Goal: Communication & Community: Answer question/provide support

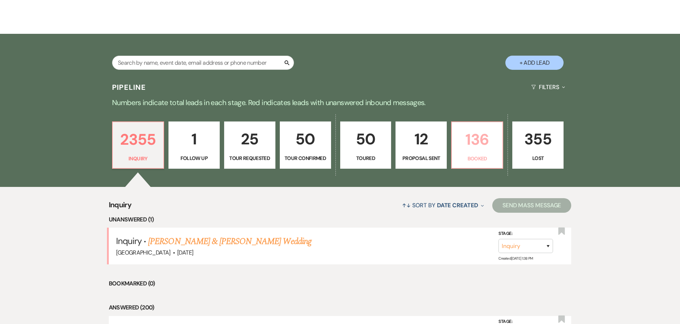
click at [468, 145] on p "136" at bounding box center [477, 139] width 42 height 24
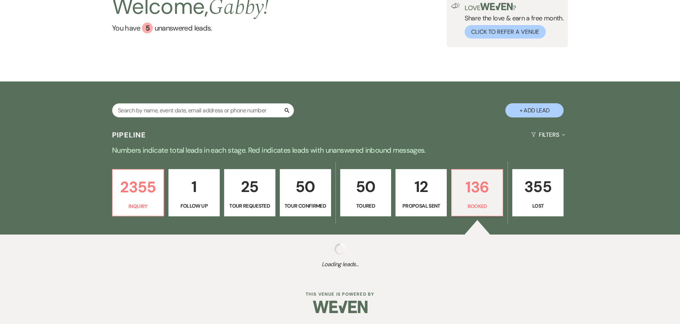
select select "7"
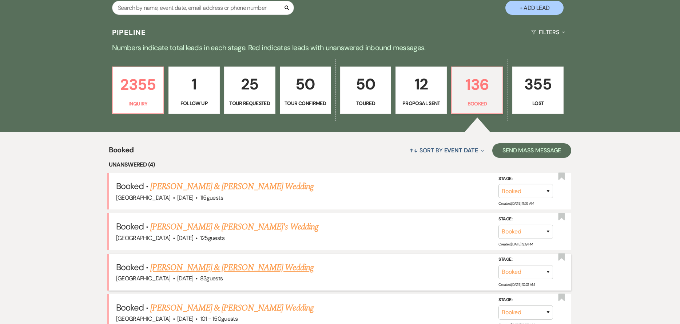
scroll to position [255, 0]
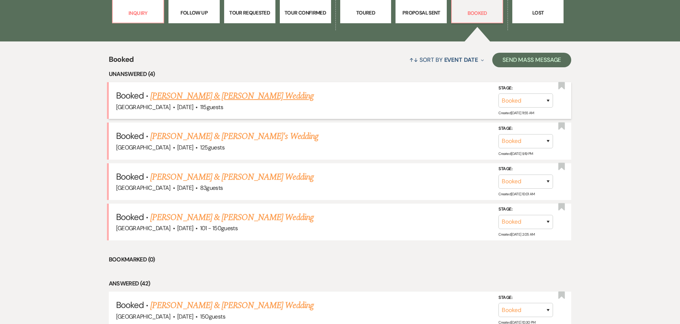
click at [273, 95] on link "[PERSON_NAME] & [PERSON_NAME] Wedding" at bounding box center [231, 95] width 163 height 13
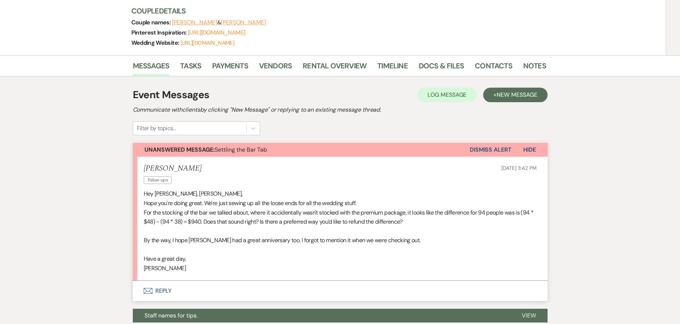
scroll to position [109, 0]
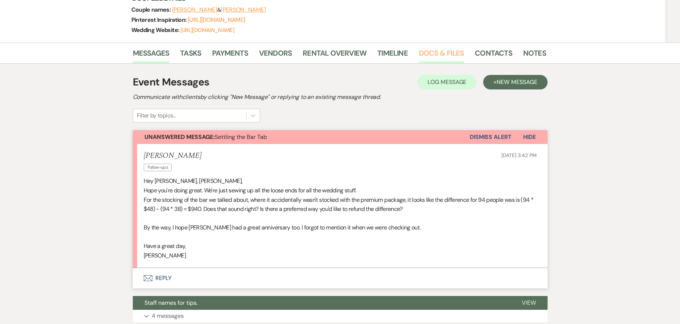
click at [443, 57] on link "Docs & Files" at bounding box center [441, 55] width 45 height 16
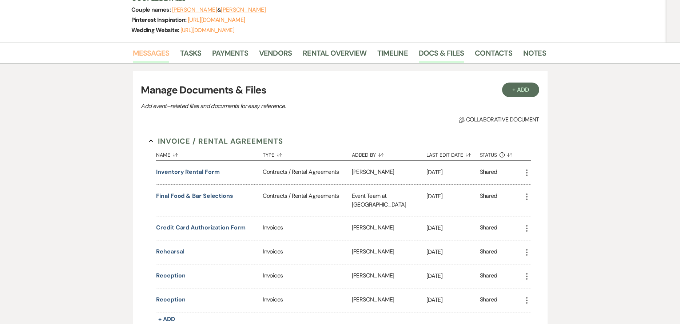
click at [151, 48] on link "Messages" at bounding box center [151, 55] width 37 height 16
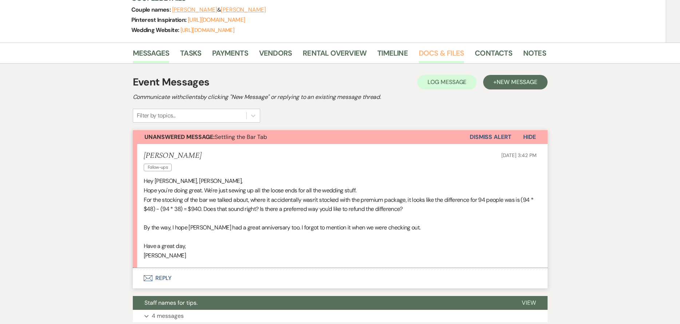
click at [429, 55] on link "Docs & Files" at bounding box center [441, 55] width 45 height 16
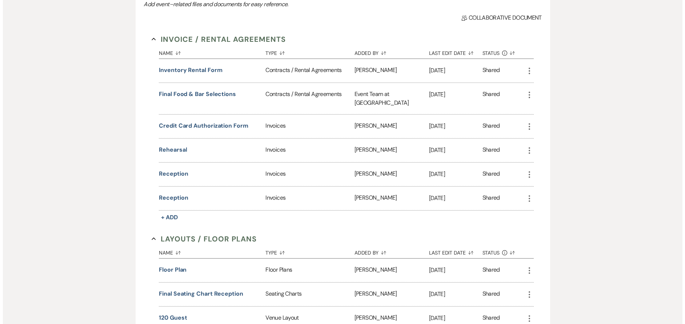
scroll to position [218, 0]
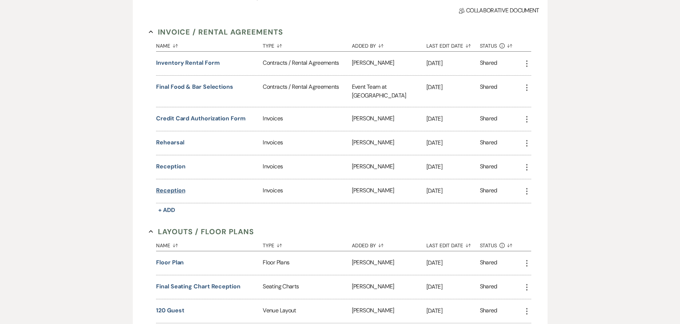
click at [167, 186] on button "Reception" at bounding box center [170, 190] width 29 height 9
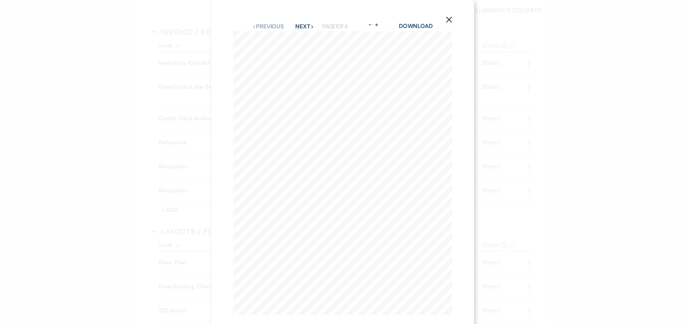
scroll to position [18, 0]
click at [296, 11] on button "Next Next" at bounding box center [304, 14] width 19 height 6
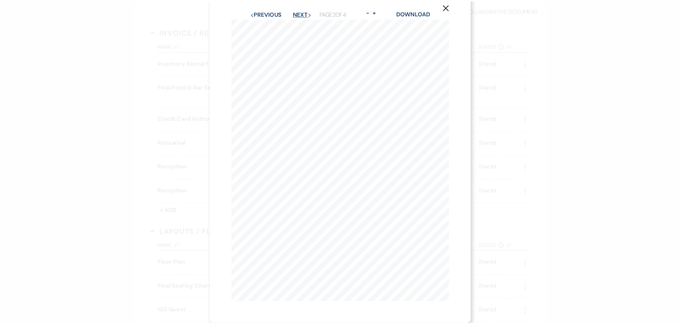
scroll to position [0, 0]
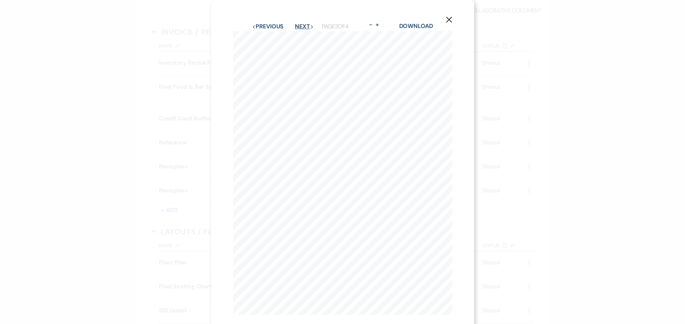
click at [295, 28] on button "Next Next" at bounding box center [304, 27] width 19 height 6
click at [450, 15] on button "X" at bounding box center [449, 19] width 11 height 13
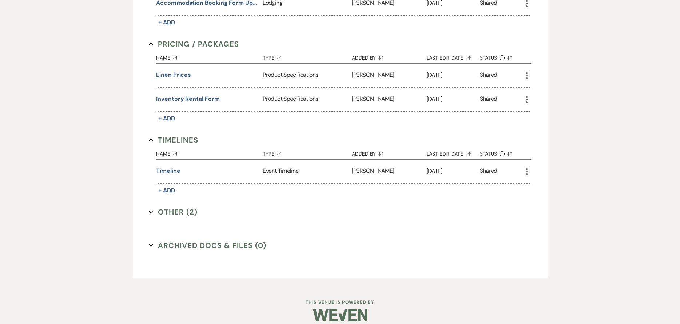
scroll to position [790, 0]
click at [195, 206] on button "Other (2) Expand" at bounding box center [173, 211] width 49 height 11
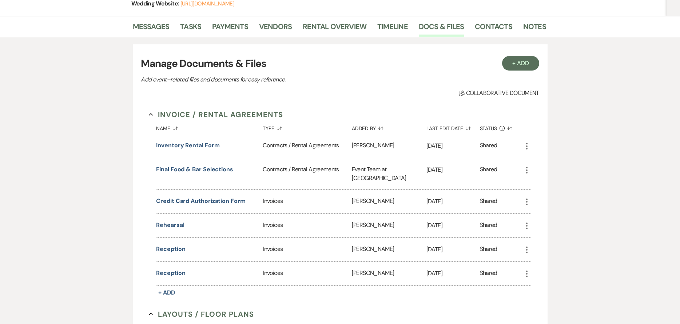
scroll to position [0, 0]
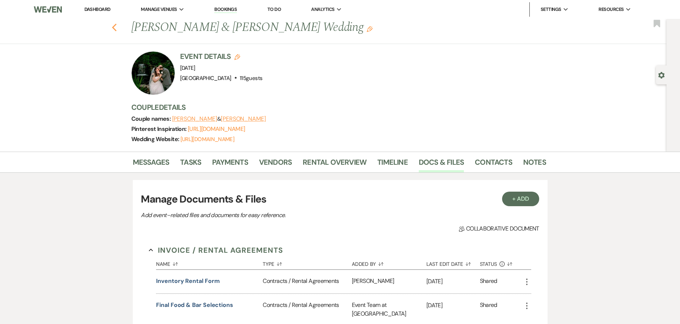
click at [116, 24] on icon "Previous" at bounding box center [114, 27] width 5 height 9
select select "7"
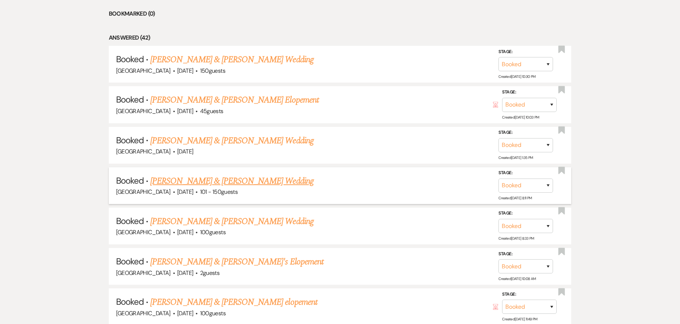
scroll to position [509, 0]
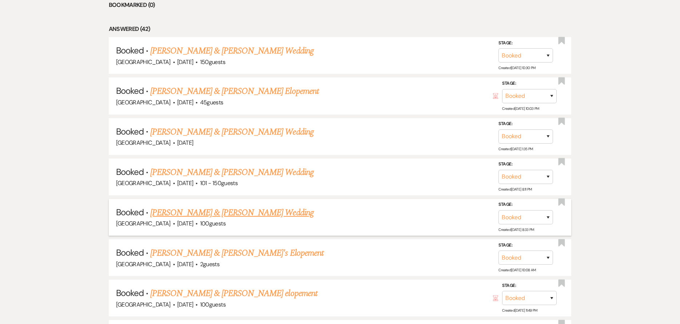
click at [257, 211] on link "[PERSON_NAME] & [PERSON_NAME] Wedding" at bounding box center [231, 212] width 163 height 13
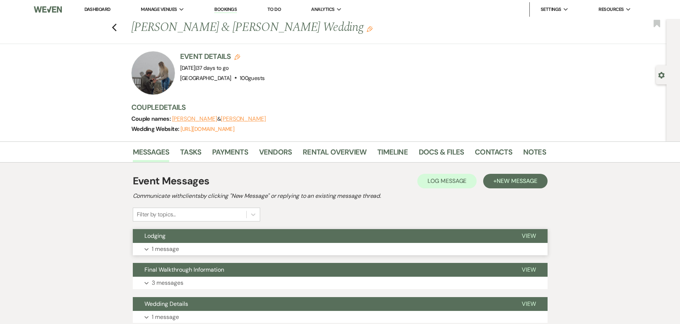
click at [227, 238] on button "Lodging" at bounding box center [321, 236] width 377 height 14
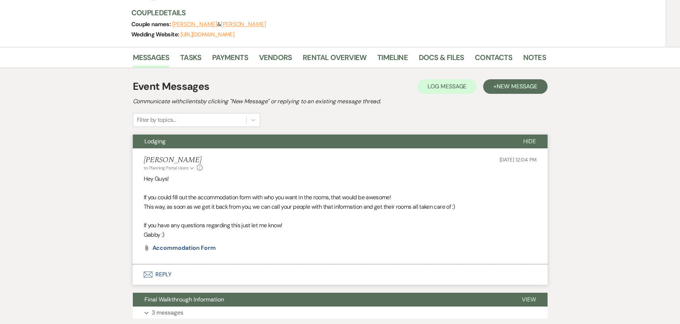
scroll to position [182, 0]
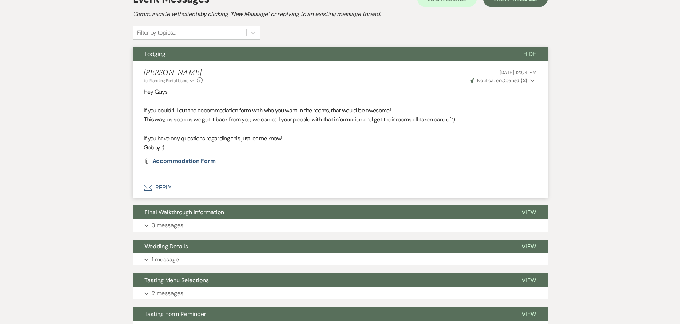
click at [507, 79] on span "Weven Check Notification Opened ( 2 )" at bounding box center [498, 80] width 57 height 7
drag, startPoint x: 331, startPoint y: 95, endPoint x: 179, endPoint y: 187, distance: 178.2
click at [331, 95] on p "Hey Guys!" at bounding box center [340, 91] width 393 height 9
click at [180, 188] on button "Envelope Reply" at bounding box center [340, 187] width 415 height 20
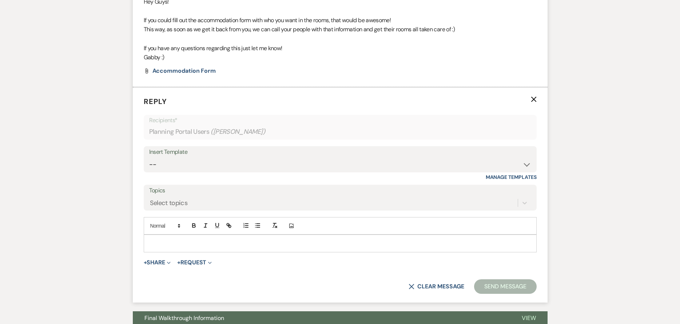
scroll to position [272, 0]
drag, startPoint x: 207, startPoint y: 243, endPoint x: 320, endPoint y: 222, distance: 114.6
click at [207, 242] on p at bounding box center [339, 243] width 381 height 8
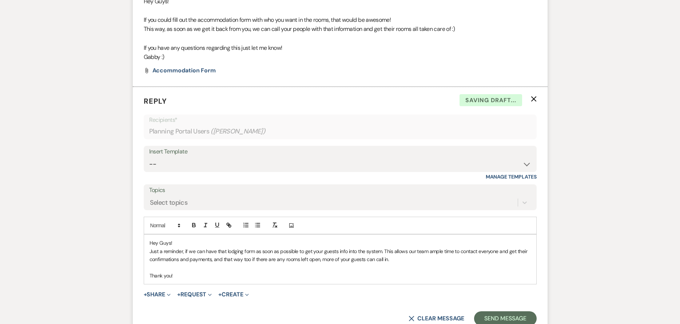
click at [489, 311] on form "Reply X Saving draft... Recipients* Planning Portal Users ( [PERSON_NAME] ) Ins…" at bounding box center [340, 211] width 415 height 248
click at [489, 316] on button "Send Message" at bounding box center [505, 318] width 62 height 15
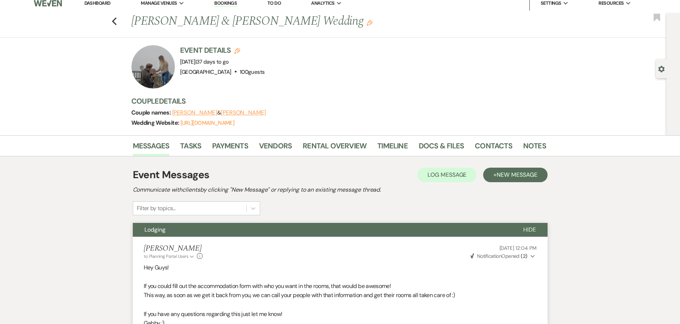
scroll to position [0, 0]
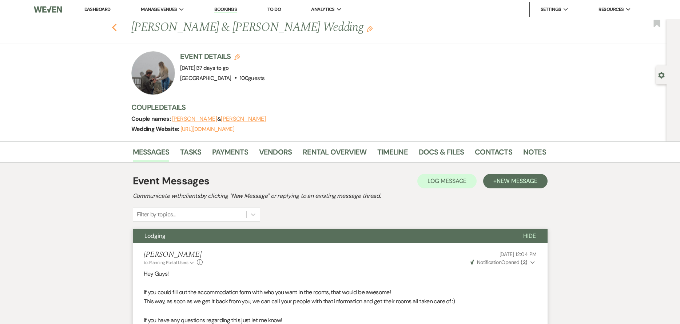
click at [116, 24] on use "button" at bounding box center [114, 28] width 5 height 8
select select "7"
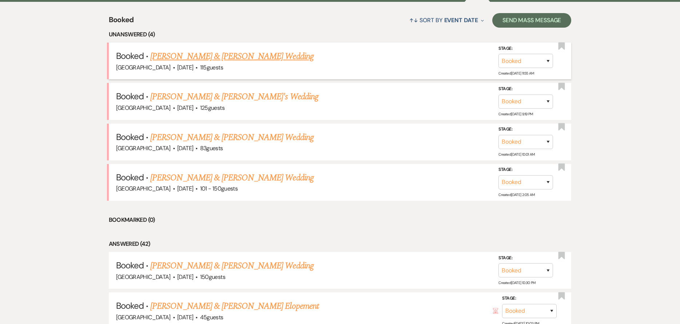
scroll to position [291, 0]
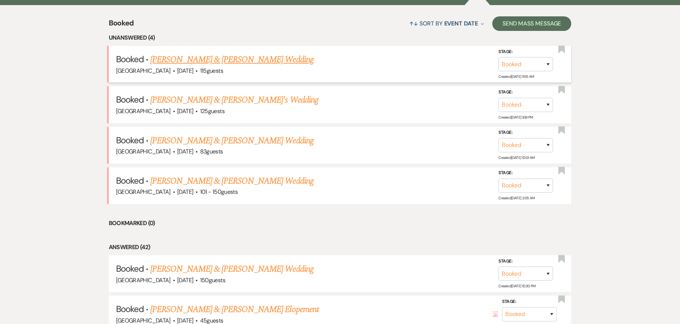
click at [231, 61] on link "[PERSON_NAME] & [PERSON_NAME] Wedding" at bounding box center [231, 59] width 163 height 13
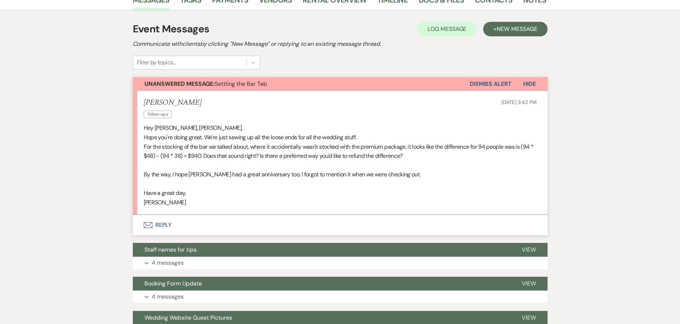
scroll to position [145, 0]
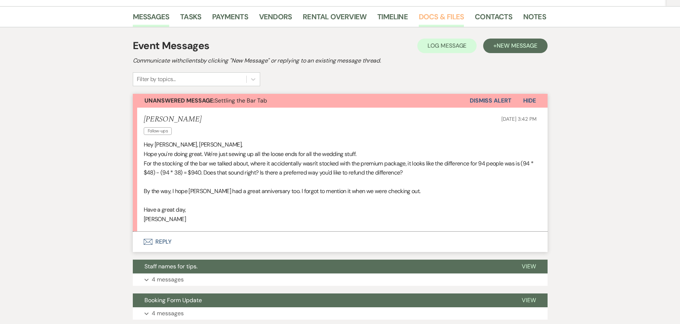
click at [437, 20] on link "Docs & Files" at bounding box center [441, 19] width 45 height 16
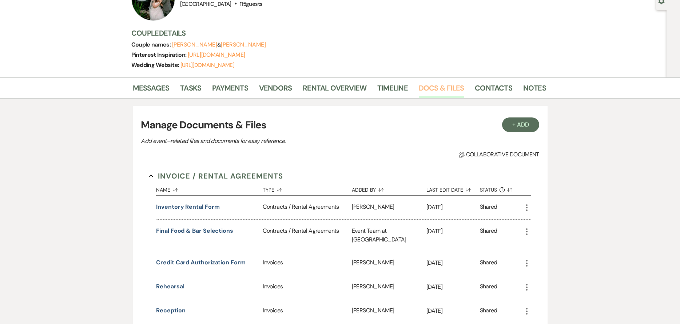
scroll to position [73, 0]
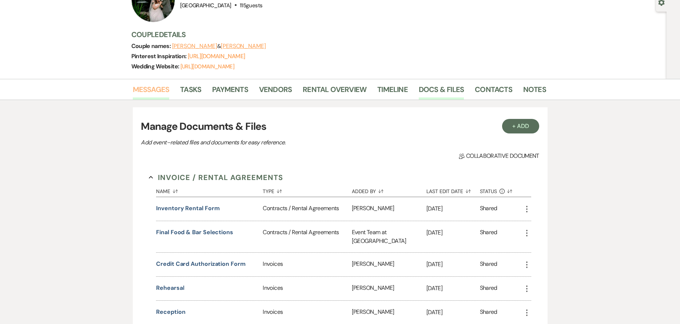
click at [167, 89] on link "Messages" at bounding box center [151, 92] width 37 height 16
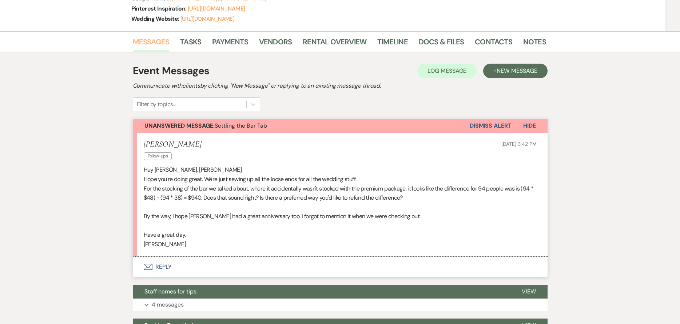
scroll to position [145, 0]
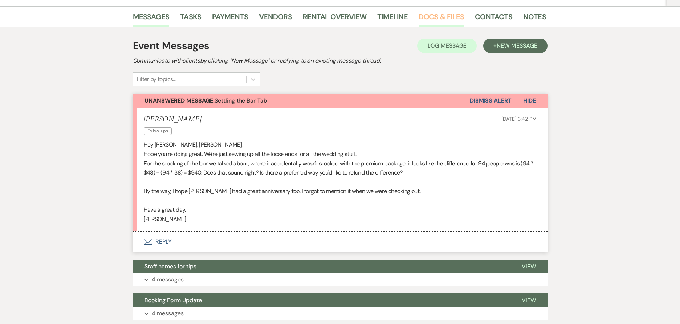
click at [440, 15] on link "Docs & Files" at bounding box center [441, 19] width 45 height 16
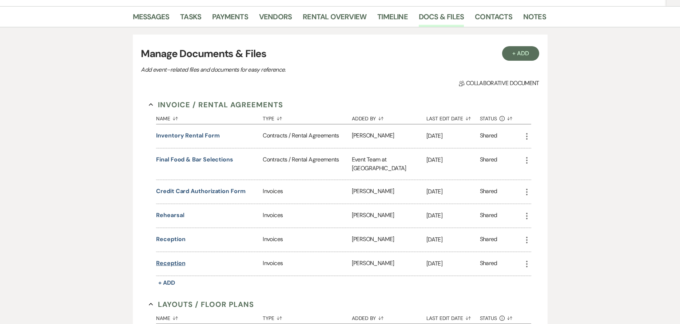
click at [171, 259] on button "Reception" at bounding box center [170, 263] width 29 height 9
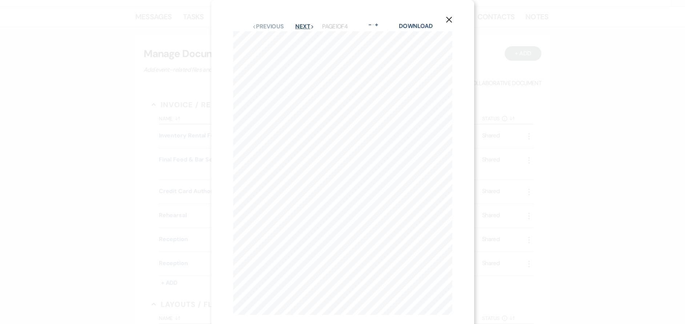
click at [297, 24] on button "Next Next" at bounding box center [304, 27] width 19 height 6
drag, startPoint x: 448, startPoint y: 20, endPoint x: 235, endPoint y: 53, distance: 215.9
click at [447, 19] on icon "X" at bounding box center [449, 19] width 7 height 7
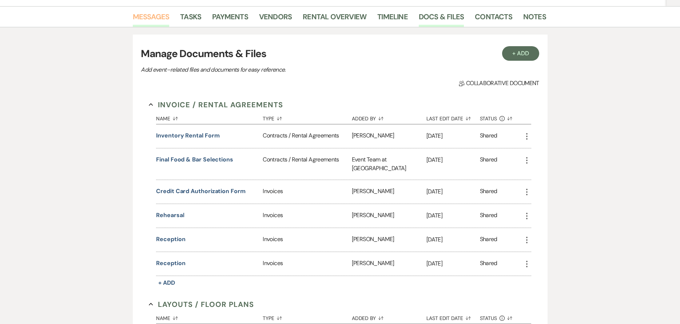
click at [152, 16] on link "Messages" at bounding box center [151, 19] width 37 height 16
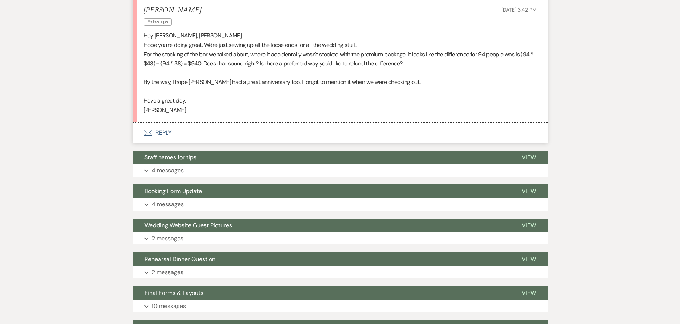
click at [190, 128] on button "Envelope Reply" at bounding box center [340, 133] width 415 height 20
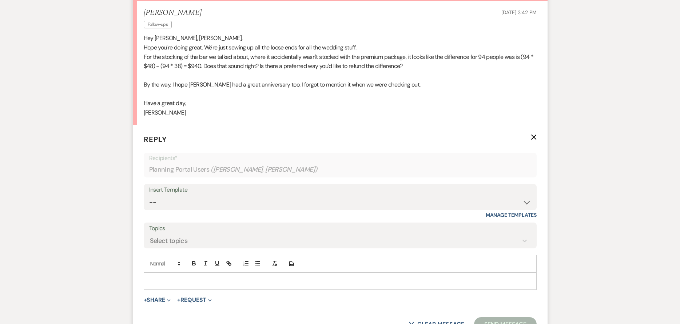
scroll to position [323, 0]
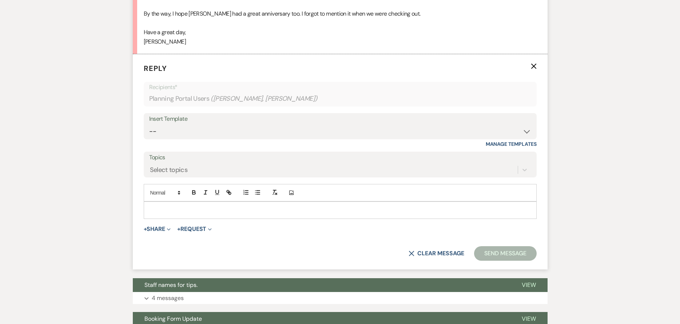
click at [189, 216] on div at bounding box center [340, 210] width 392 height 17
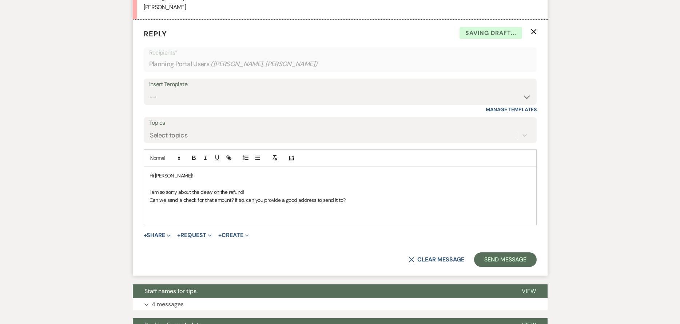
scroll to position [363, 0]
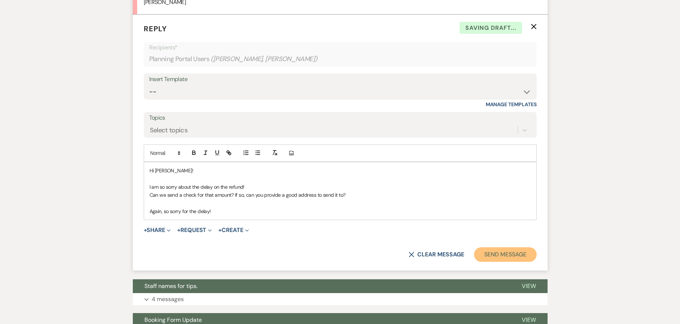
click at [489, 260] on button "Send Message" at bounding box center [505, 254] width 62 height 15
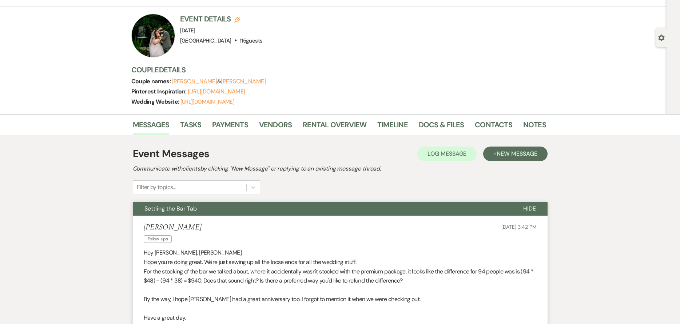
scroll to position [0, 0]
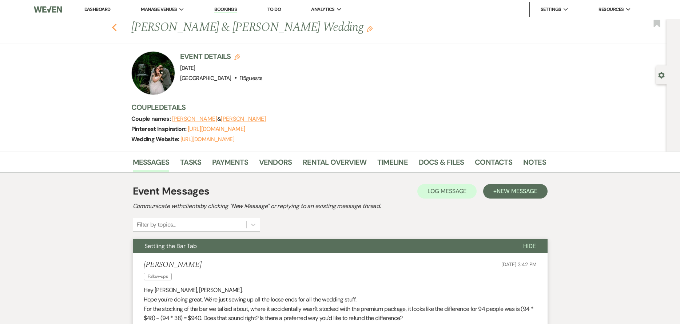
drag, startPoint x: 114, startPoint y: 28, endPoint x: 143, endPoint y: 40, distance: 31.5
click at [114, 28] on div "Previous [PERSON_NAME] & [PERSON_NAME] Wedding Edit Bookmark" at bounding box center [331, 31] width 670 height 25
click at [117, 30] on icon "Previous" at bounding box center [114, 27] width 5 height 9
select select "7"
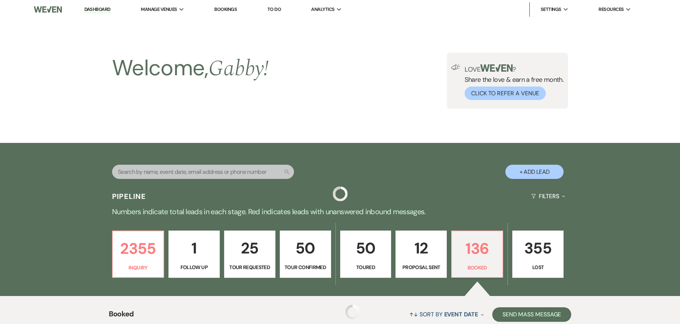
scroll to position [291, 0]
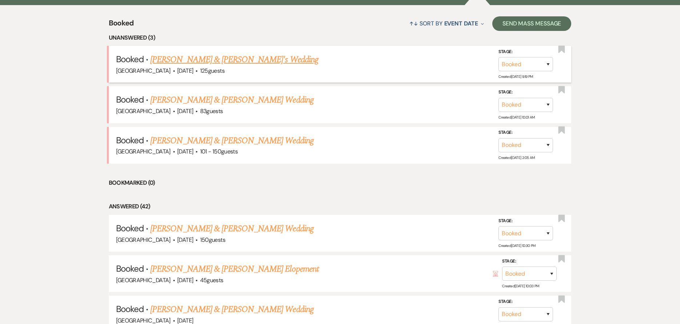
click at [263, 65] on link "[PERSON_NAME] & [PERSON_NAME]'s Wedding" at bounding box center [234, 59] width 168 height 13
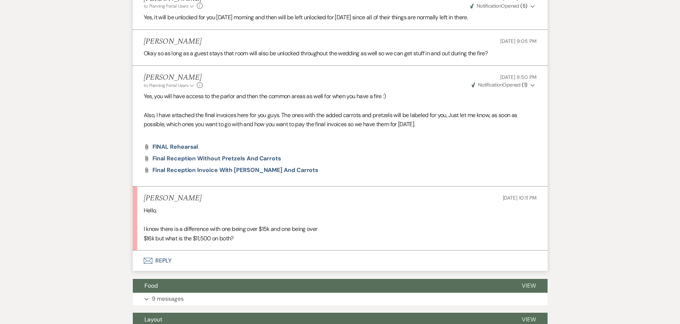
scroll to position [1237, 0]
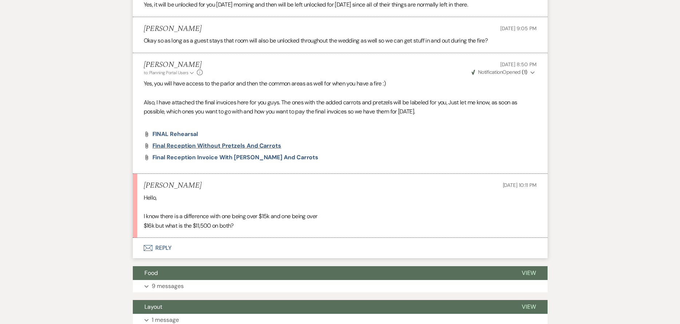
click at [208, 149] on span "Final Reception without pretzels and carrots" at bounding box center [216, 146] width 129 height 8
click at [195, 149] on span "Final Reception without pretzels and carrots" at bounding box center [216, 146] width 129 height 8
click at [200, 161] on span "Final Reception Invoice with [PERSON_NAME] and Carrots" at bounding box center [235, 157] width 166 height 8
click at [223, 258] on button "Envelope Reply" at bounding box center [340, 248] width 415 height 20
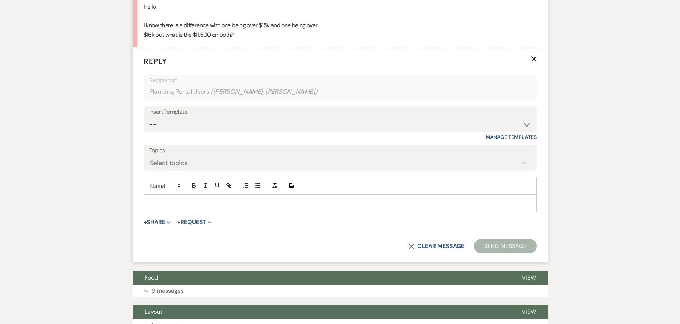
scroll to position [1430, 0]
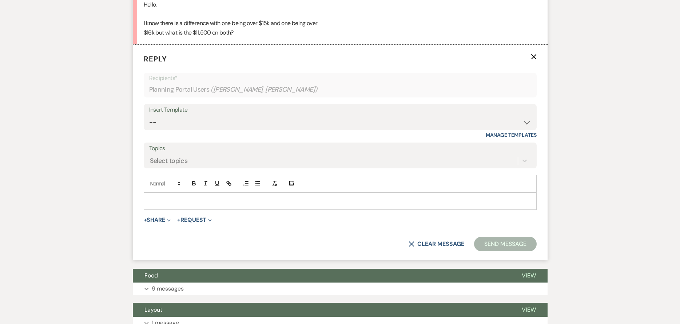
click at [215, 209] on div at bounding box center [340, 201] width 392 height 17
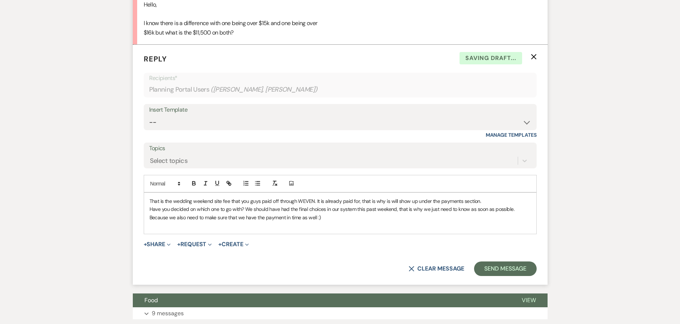
click at [494, 205] on p "That is the wedding weekend site fee that you guys paid off through WEVEN. It i…" at bounding box center [339, 201] width 381 height 8
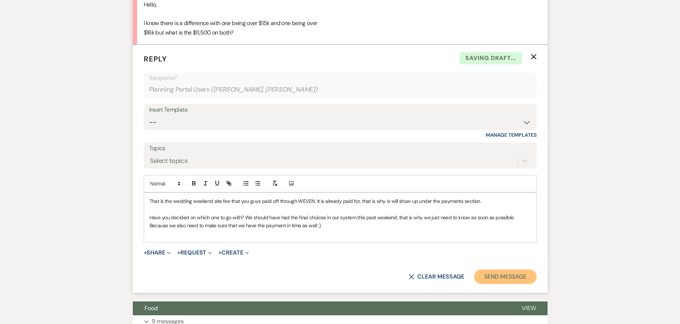
click at [500, 284] on button "Send Message" at bounding box center [505, 276] width 62 height 15
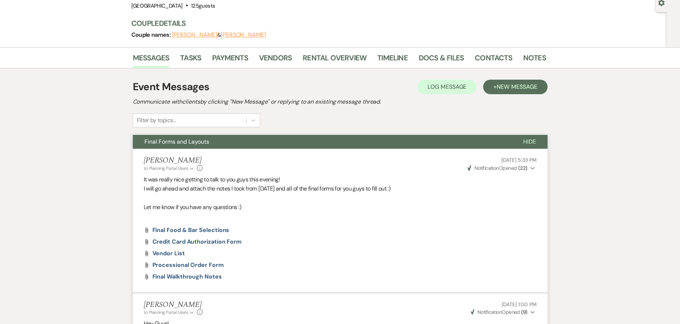
scroll to position [0, 0]
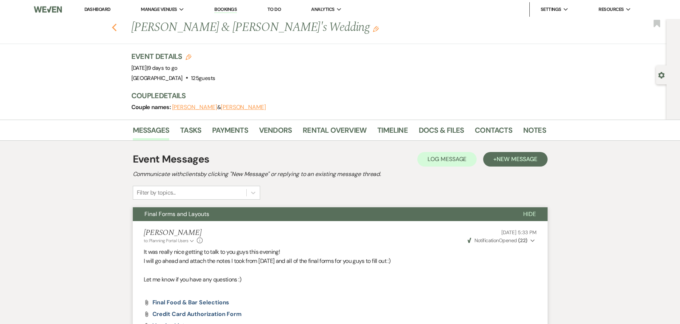
click at [117, 22] on button "Previous" at bounding box center [114, 27] width 5 height 10
select select "7"
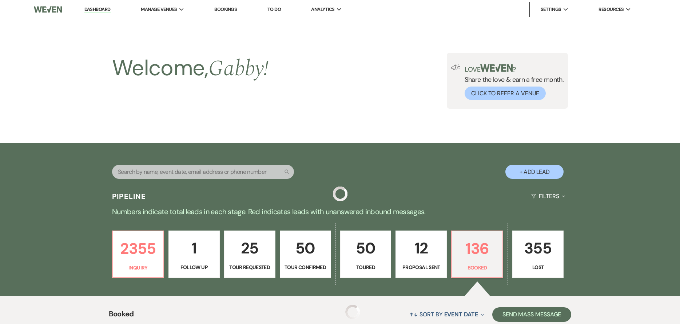
scroll to position [291, 0]
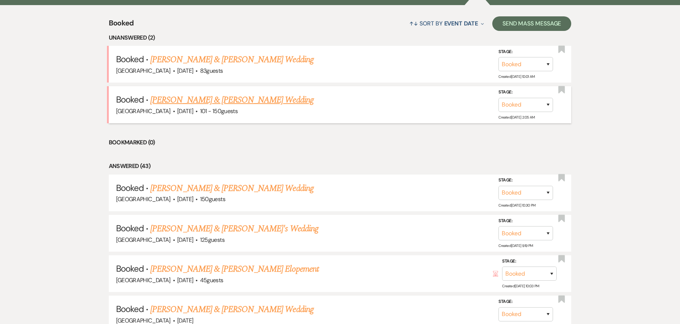
click at [250, 103] on link "[PERSON_NAME] & [PERSON_NAME] Wedding" at bounding box center [231, 99] width 163 height 13
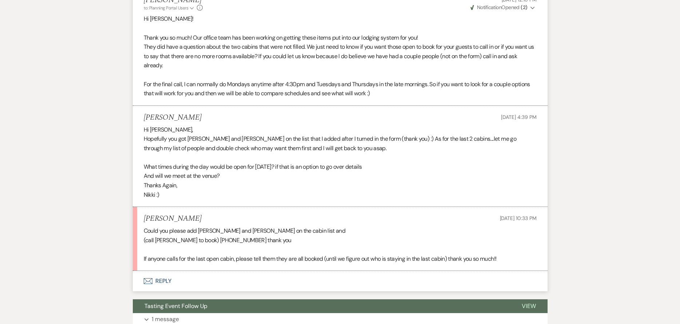
scroll to position [509, 0]
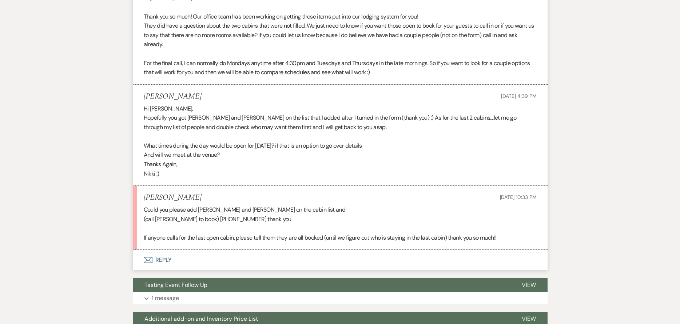
click at [189, 267] on button "Envelope Reply" at bounding box center [340, 260] width 415 height 20
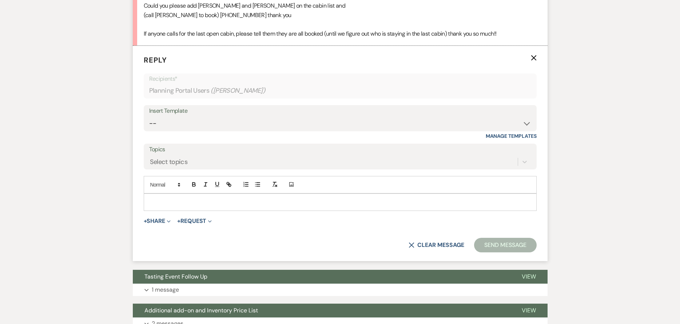
scroll to position [714, 0]
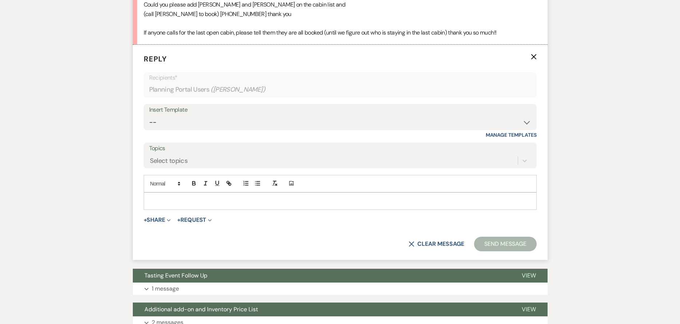
click at [189, 209] on div at bounding box center [340, 201] width 392 height 17
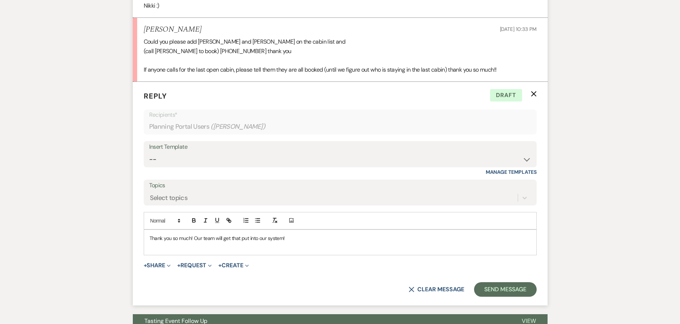
scroll to position [678, 0]
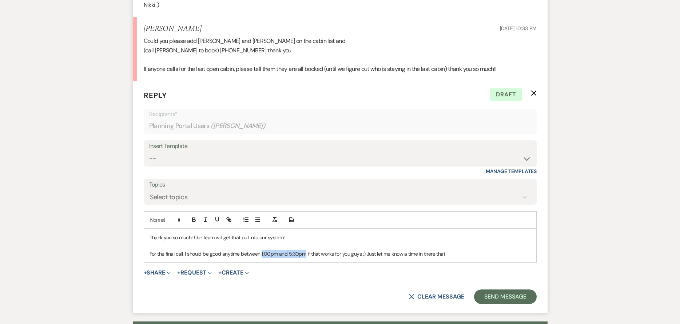
drag, startPoint x: 304, startPoint y: 263, endPoint x: 260, endPoint y: 267, distance: 43.5
click at [260, 258] on p "For the final call, I should be good anytime between 1:00pm and 5:30pm if that …" at bounding box center [339, 254] width 381 height 8
drag, startPoint x: 452, startPoint y: 263, endPoint x: 461, endPoint y: 263, distance: 9.1
click at [453, 258] on p "For the final call, I should be good anytime between 10:00am and 4:00pm if that…" at bounding box center [339, 254] width 381 height 8
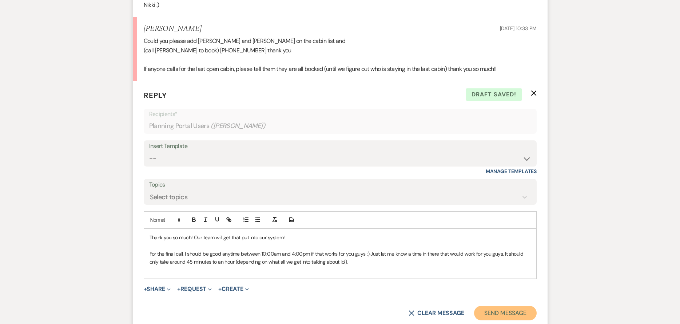
click at [507, 320] on button "Send Message" at bounding box center [505, 313] width 62 height 15
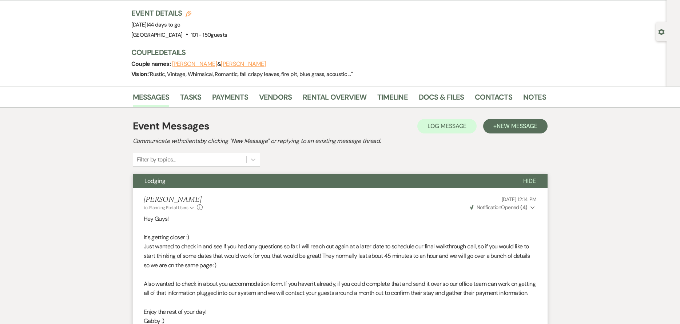
scroll to position [0, 0]
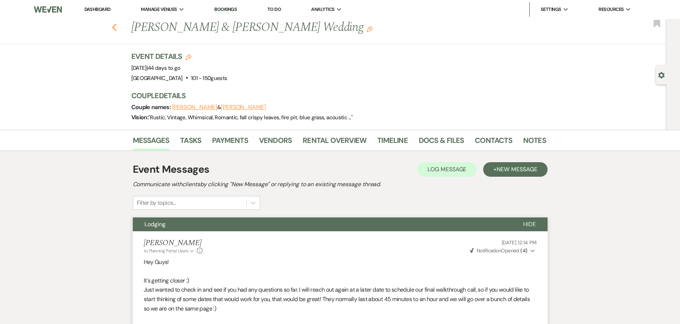
click at [116, 24] on icon "Previous" at bounding box center [114, 27] width 5 height 9
select select "7"
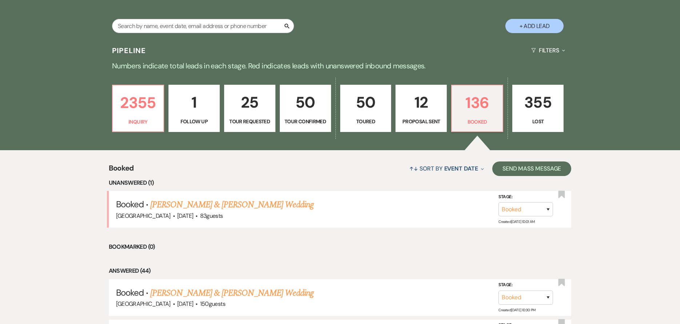
scroll to position [145, 0]
click at [153, 116] on link "2355 Inquiry" at bounding box center [138, 108] width 52 height 47
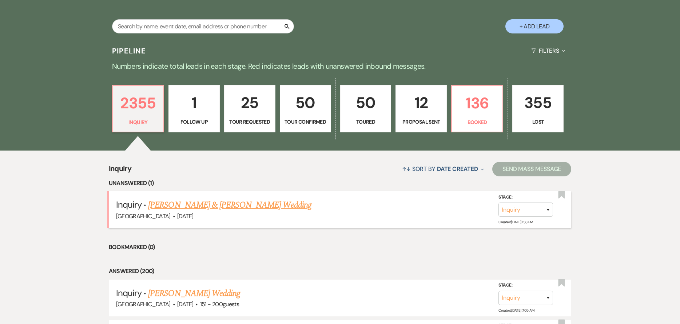
click at [255, 207] on link "[PERSON_NAME] & [PERSON_NAME] Wedding" at bounding box center [229, 205] width 163 height 13
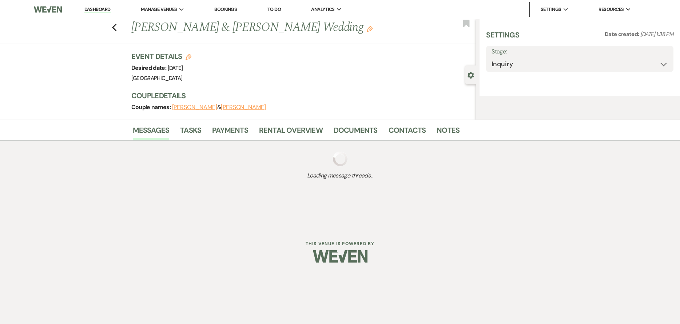
select select "5"
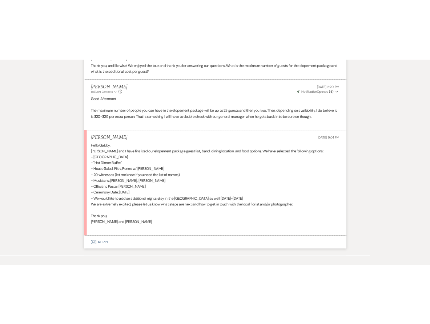
scroll to position [1154, 0]
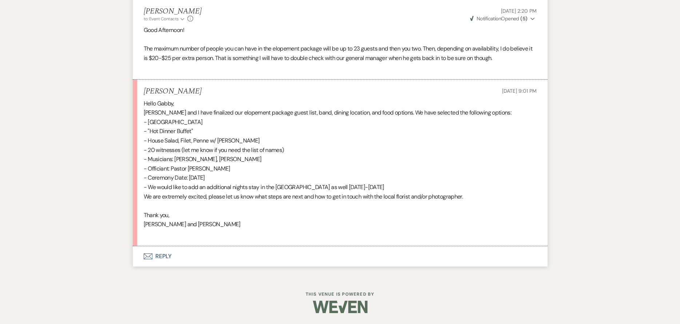
drag, startPoint x: 196, startPoint y: 89, endPoint x: 143, endPoint y: 86, distance: 52.4
click at [143, 86] on li "[PERSON_NAME] [DATE] 9:01 PM Hello [PERSON_NAME], [PERSON_NAME] and I have fina…" at bounding box center [340, 163] width 415 height 167
copy h5 "[PERSON_NAME]"
